Goal: Find specific page/section: Find specific page/section

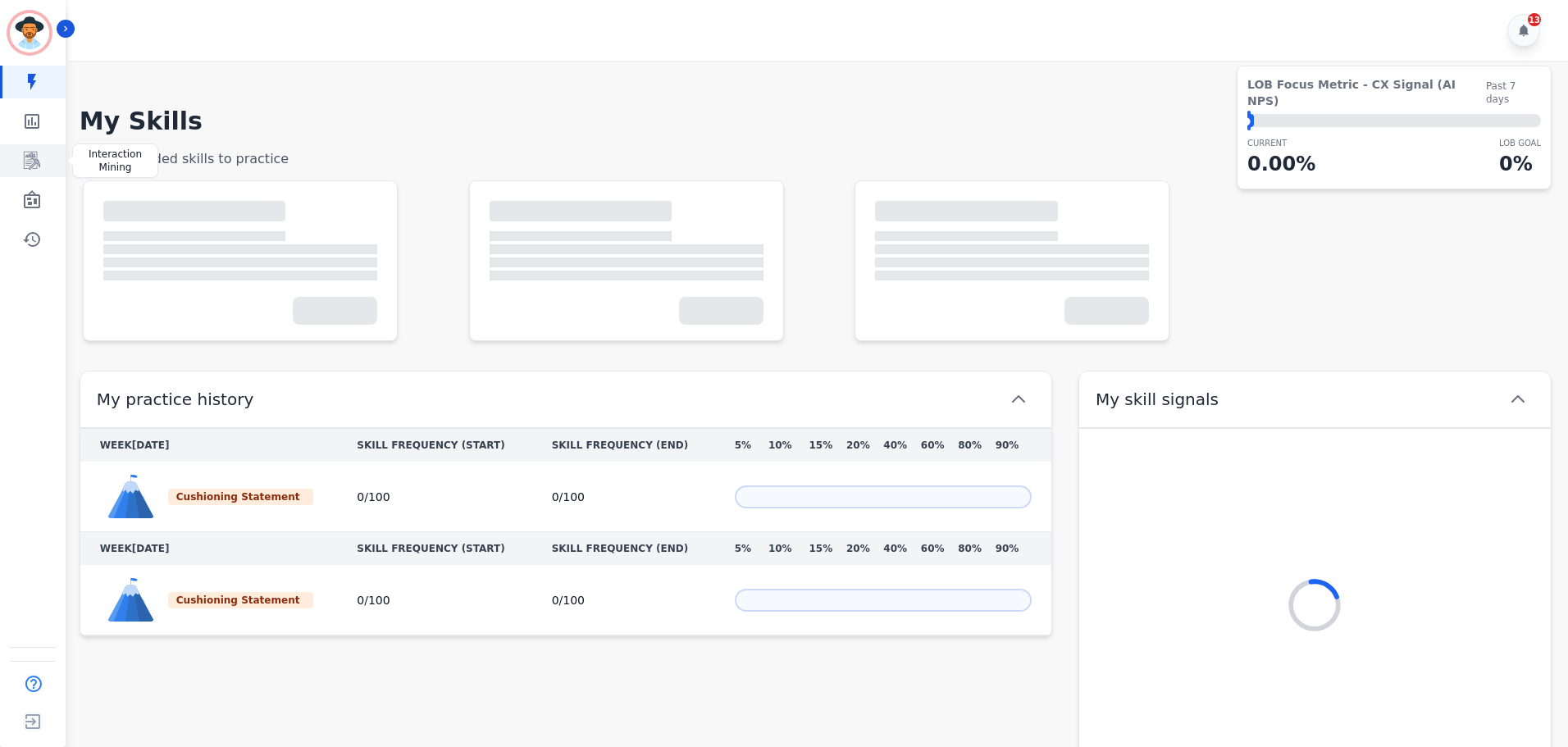
click at [33, 153] on icon "Sidebar" at bounding box center [32, 161] width 20 height 20
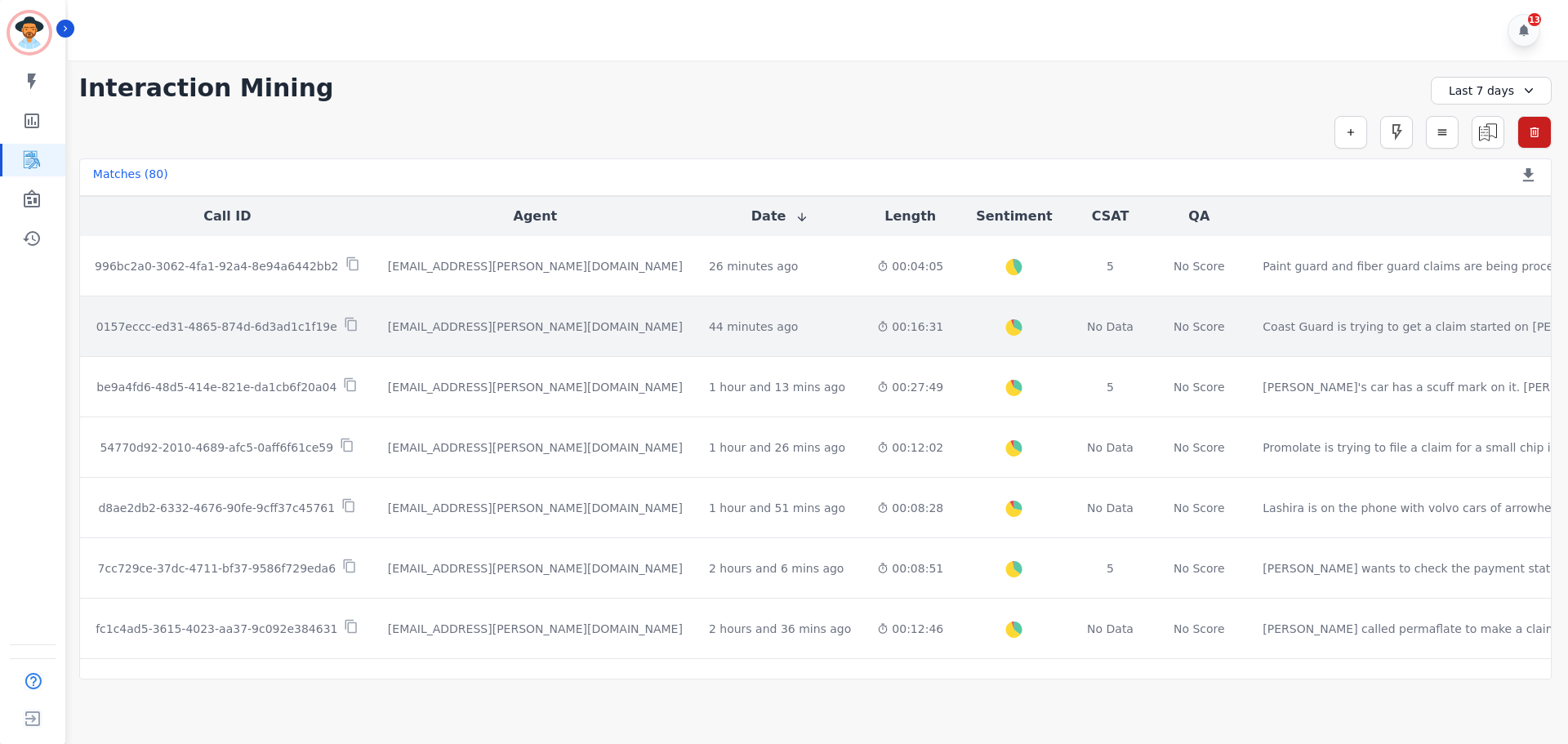
click at [268, 322] on p "0157eccc-ed31-4865-874d-6d3ad1c1f19e" at bounding box center [216, 326] width 240 height 17
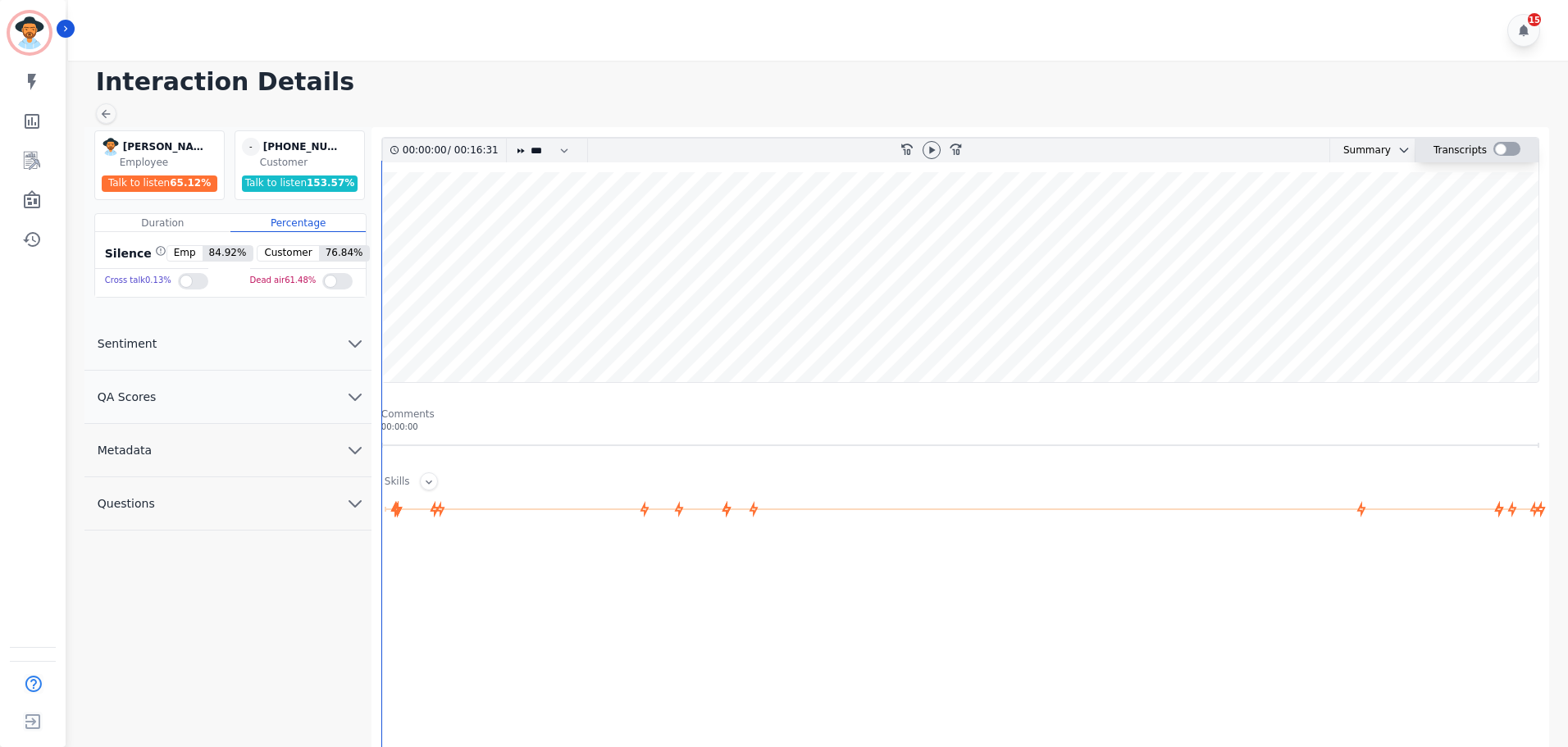
click at [1497, 149] on div at bounding box center [1506, 149] width 27 height 14
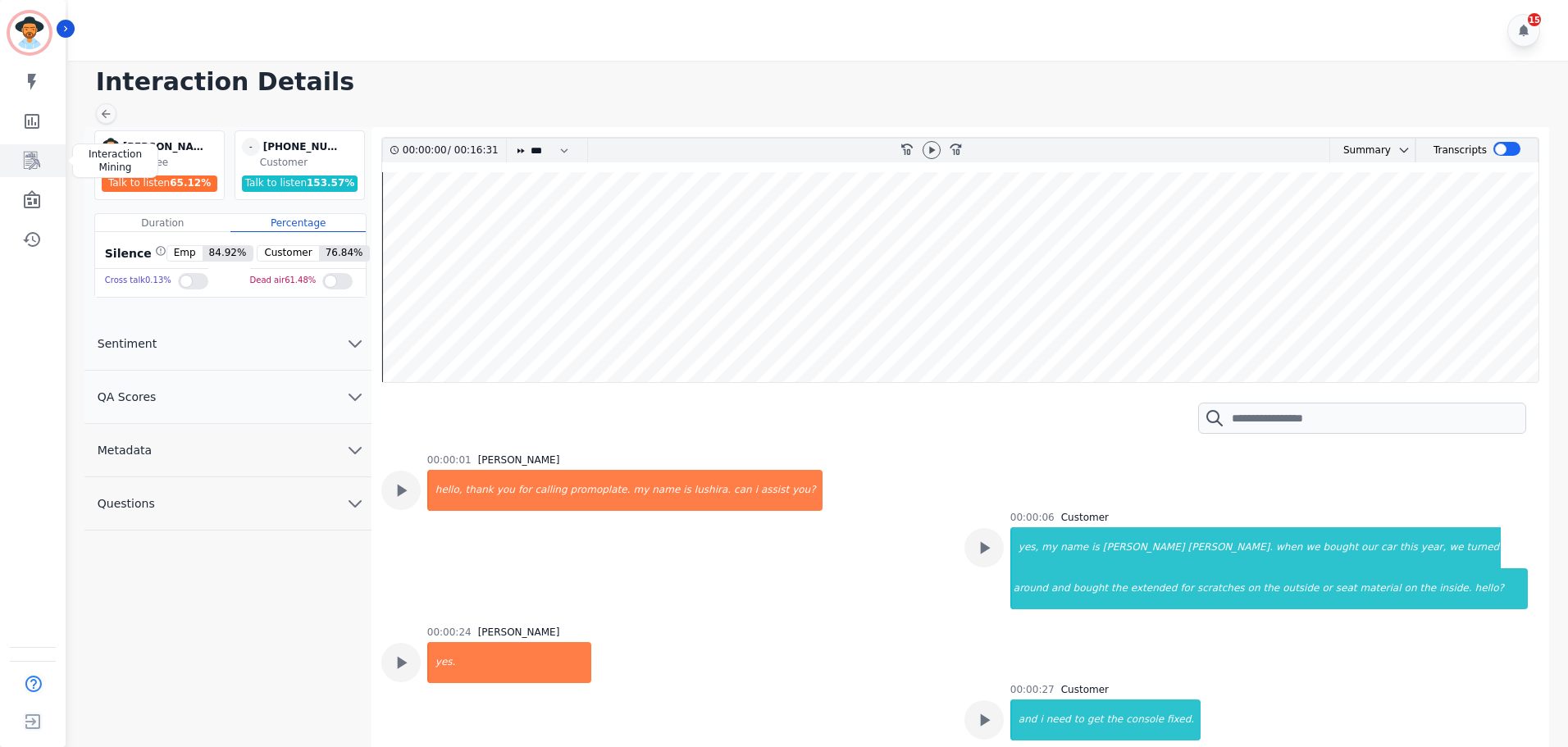
click at [30, 167] on icon "Sidebar" at bounding box center [32, 161] width 17 height 18
